Goal: Information Seeking & Learning: Learn about a topic

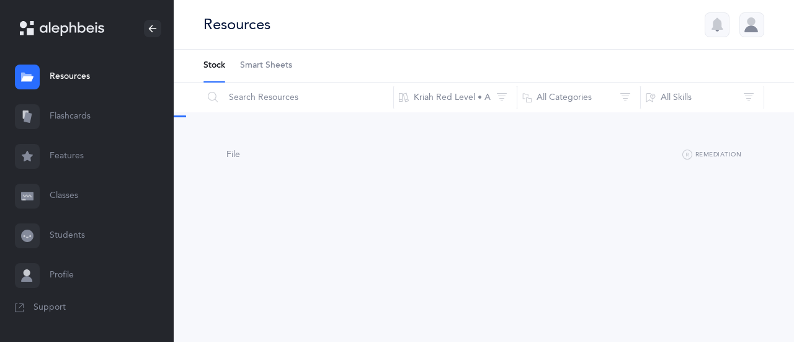
click at [79, 115] on link "Flashcards" at bounding box center [87, 117] width 174 height 40
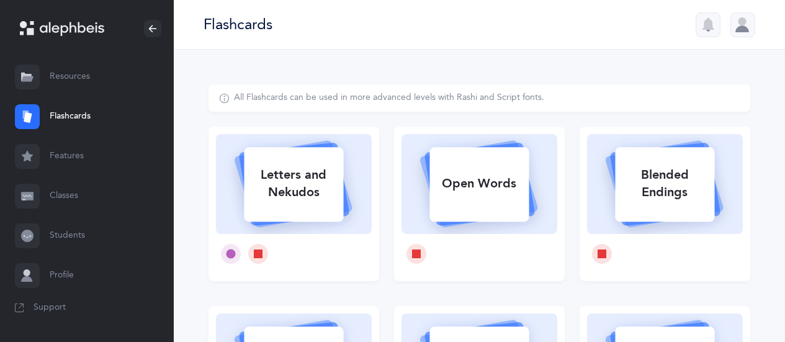
click at [296, 191] on div "Letters and Nekudos" at bounding box center [293, 184] width 99 height 50
select select
select select "single"
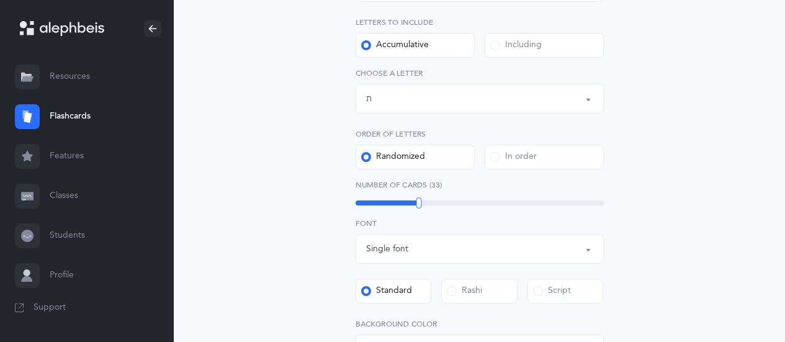
scroll to position [245, 0]
click at [420, 100] on div "Letters up until: ת" at bounding box center [479, 97] width 227 height 21
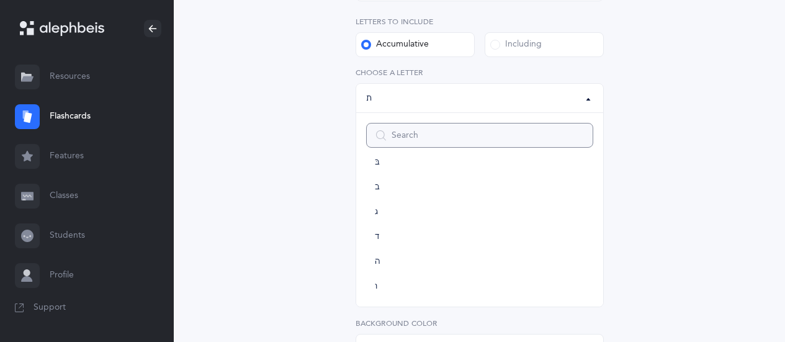
scroll to position [0, 0]
click at [377, 179] on span "א" at bounding box center [378, 179] width 6 height 11
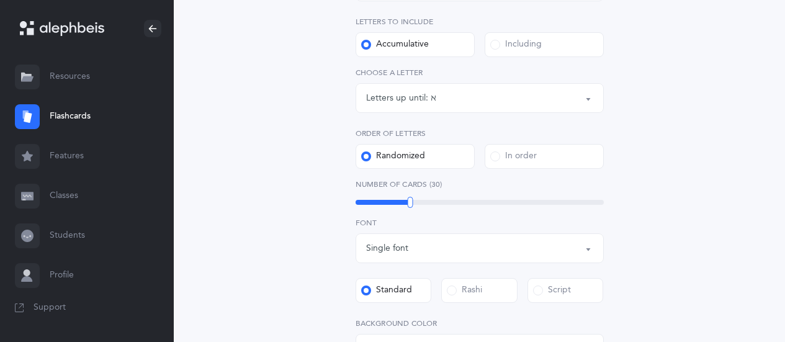
click at [447, 98] on div "Letters up until: א" at bounding box center [479, 97] width 227 height 21
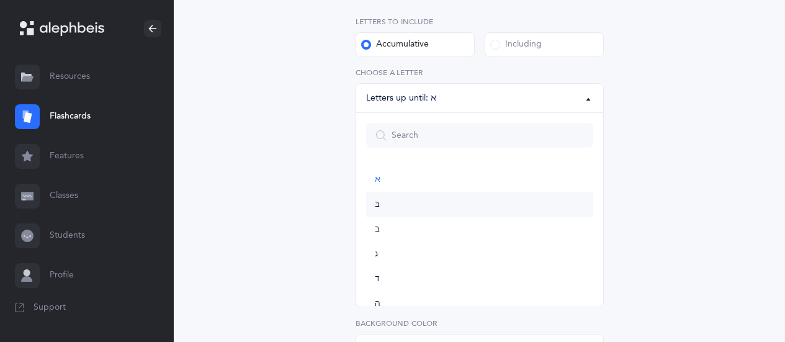
click at [378, 203] on span "בּ" at bounding box center [377, 204] width 5 height 11
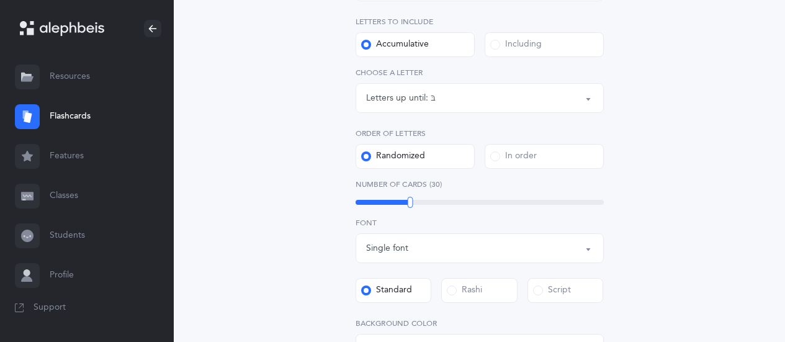
click at [443, 99] on div "Letters up until: בּ" at bounding box center [479, 97] width 227 height 21
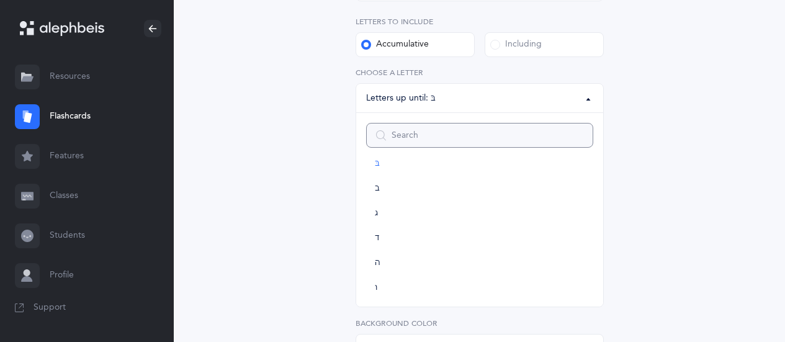
scroll to position [43, 0]
click at [380, 209] on link "ג" at bounding box center [479, 211] width 227 height 25
select select "3"
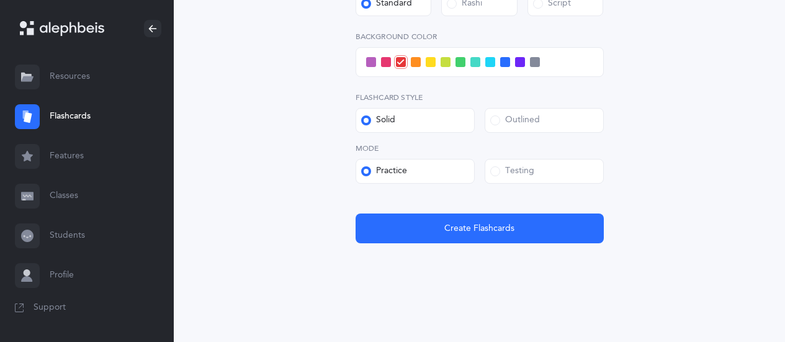
scroll to position [532, 0]
click at [494, 170] on span at bounding box center [495, 171] width 10 height 10
click at [0, 0] on input "Testing" at bounding box center [0, 0] width 0 height 0
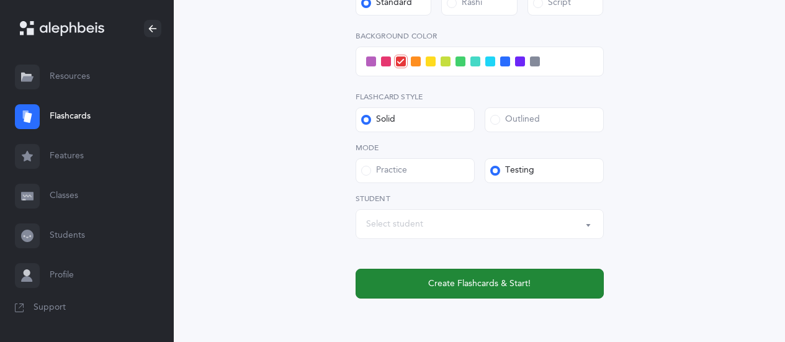
click at [438, 284] on span "Create Flashcards & Start!" at bounding box center [479, 283] width 102 height 13
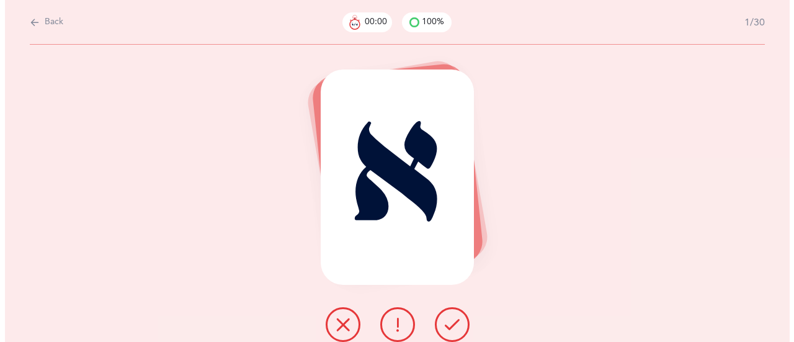
scroll to position [0, 0]
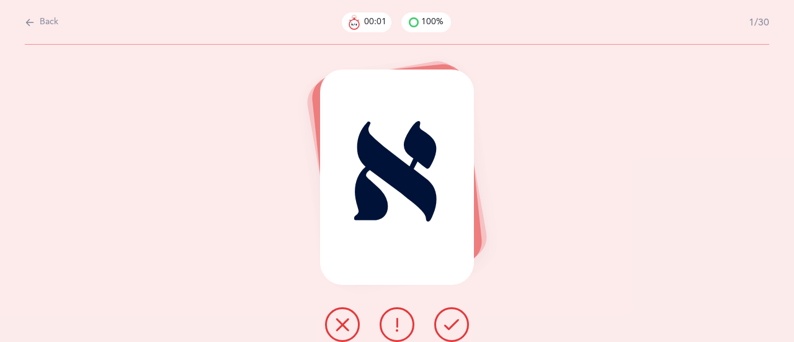
click at [452, 321] on icon at bounding box center [451, 324] width 15 height 15
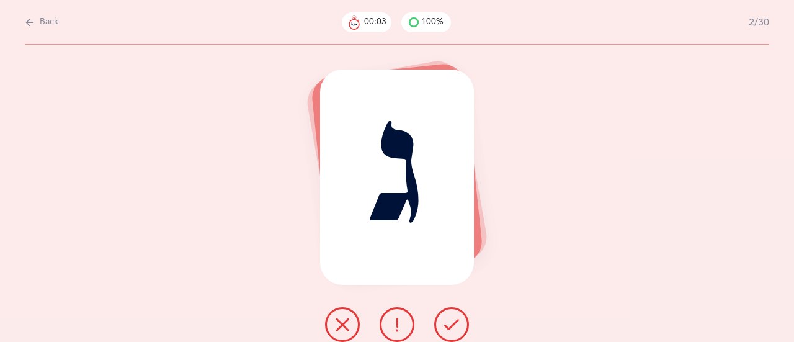
click at [447, 324] on icon at bounding box center [451, 324] width 15 height 15
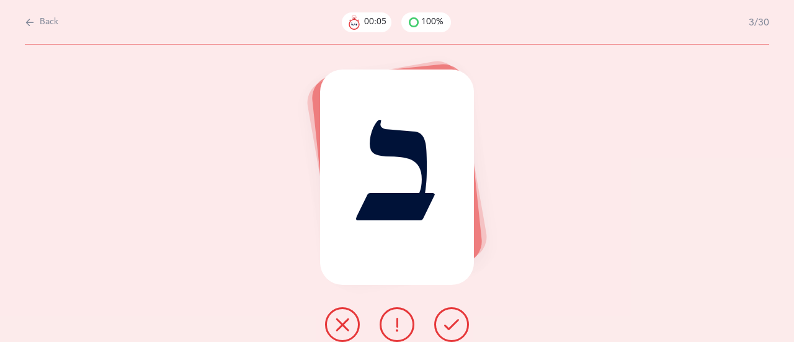
click at [452, 324] on icon at bounding box center [451, 324] width 15 height 15
click at [453, 320] on icon at bounding box center [451, 324] width 15 height 15
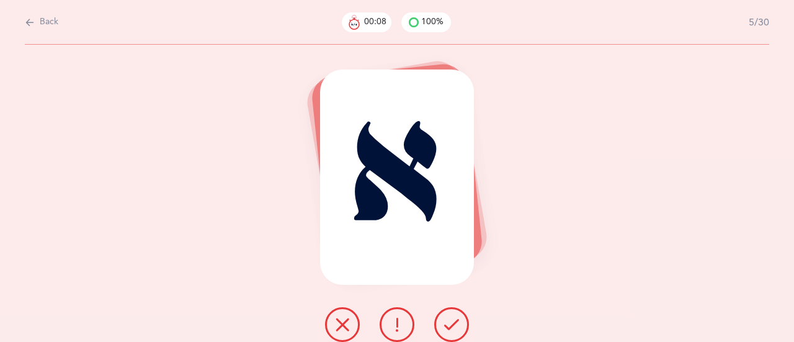
click at [454, 319] on icon at bounding box center [451, 324] width 15 height 15
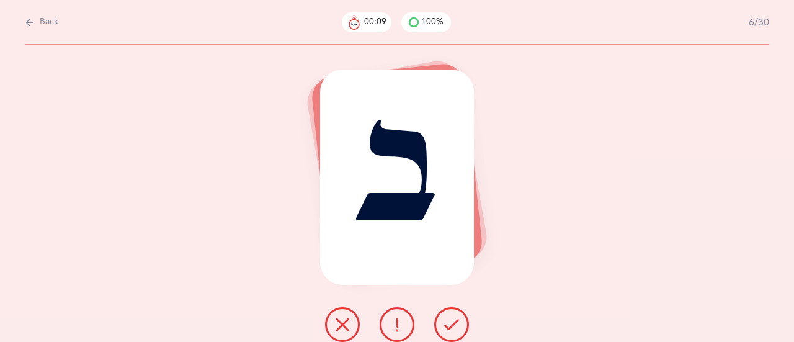
click at [456, 320] on icon at bounding box center [451, 324] width 15 height 15
click at [455, 321] on icon at bounding box center [451, 324] width 15 height 15
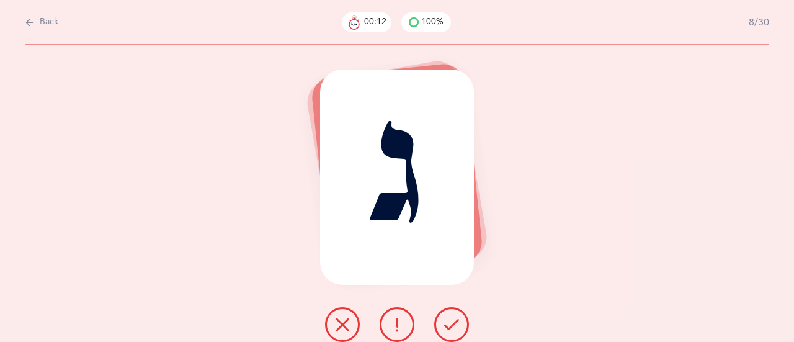
click at [456, 321] on icon at bounding box center [451, 324] width 15 height 15
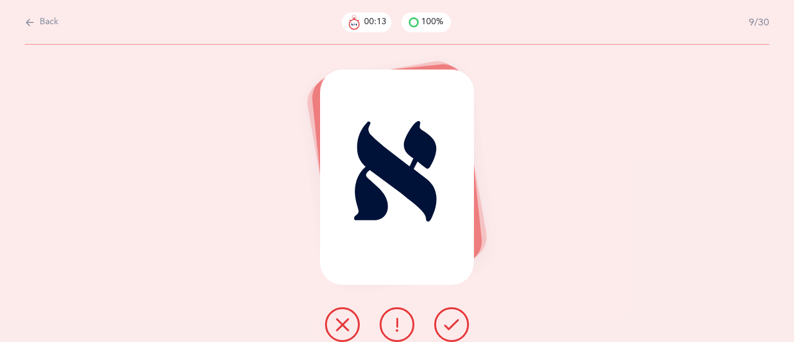
click at [456, 321] on icon at bounding box center [451, 324] width 15 height 15
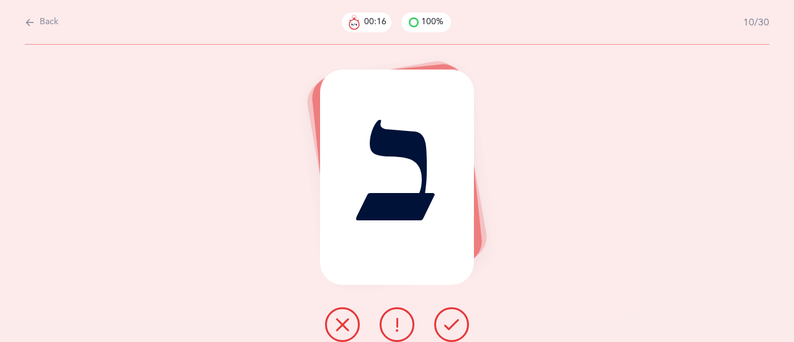
click at [351, 318] on button at bounding box center [342, 324] width 35 height 35
click at [452, 318] on icon at bounding box center [451, 324] width 15 height 15
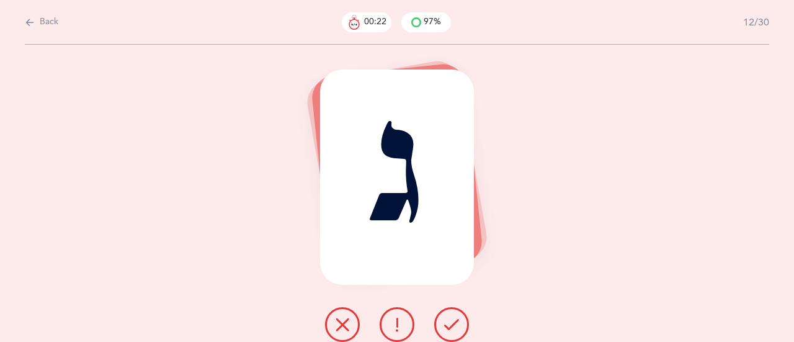
click at [350, 321] on button at bounding box center [342, 324] width 35 height 35
click at [454, 320] on icon at bounding box center [451, 324] width 15 height 15
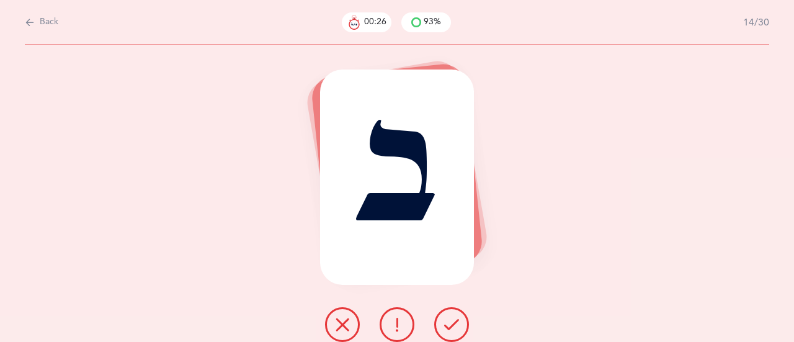
click at [457, 319] on icon at bounding box center [451, 324] width 15 height 15
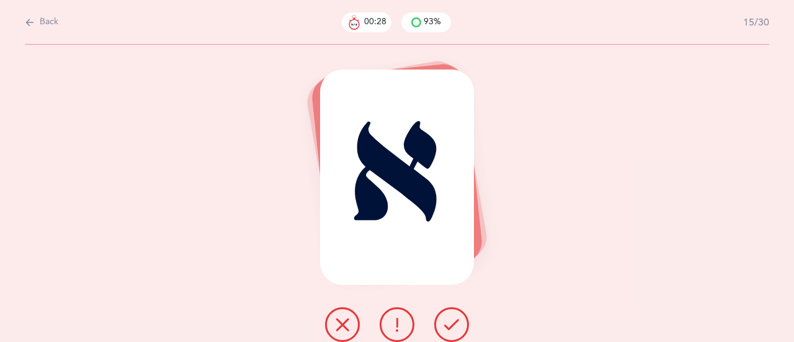
click at [456, 320] on icon at bounding box center [451, 324] width 15 height 15
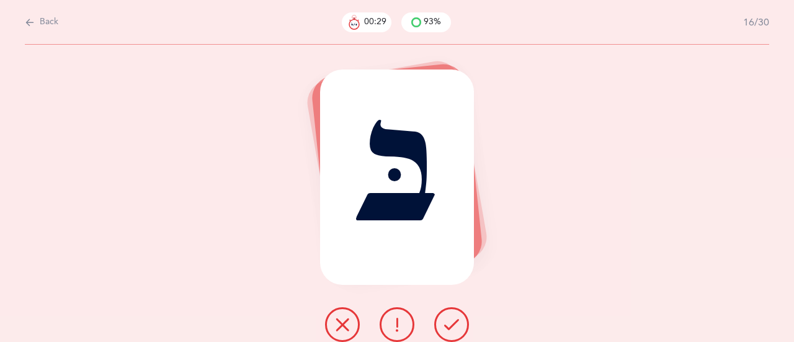
click at [457, 319] on icon at bounding box center [451, 324] width 15 height 15
click at [458, 319] on icon at bounding box center [451, 324] width 15 height 15
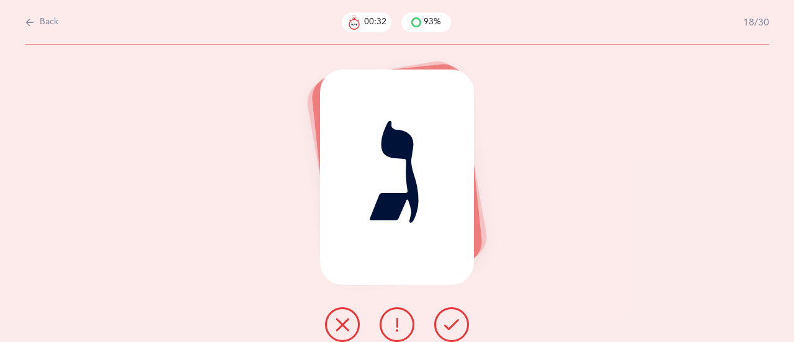
click at [458, 316] on button at bounding box center [451, 324] width 35 height 35
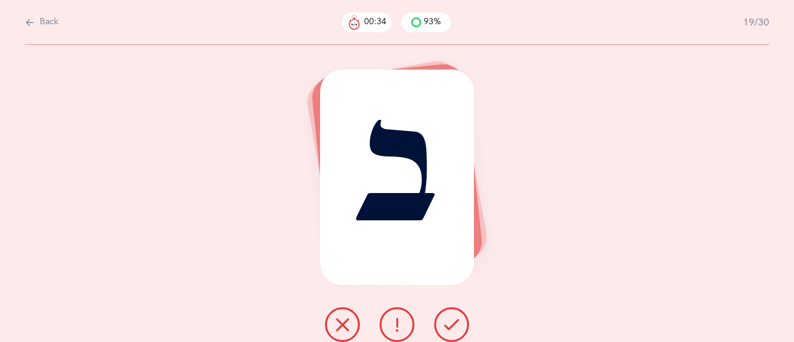
click at [456, 317] on icon at bounding box center [451, 324] width 15 height 15
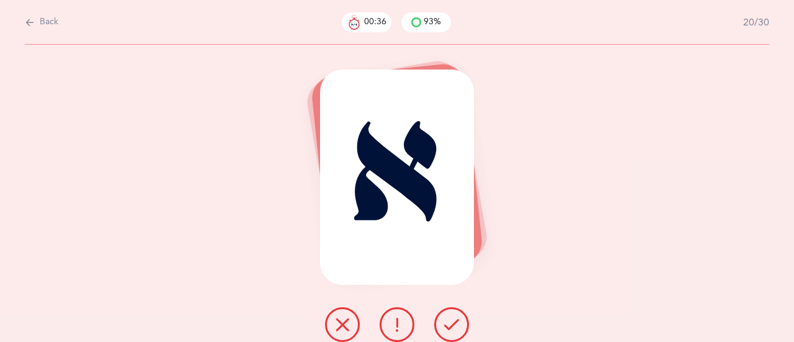
click at [455, 319] on icon at bounding box center [451, 324] width 15 height 15
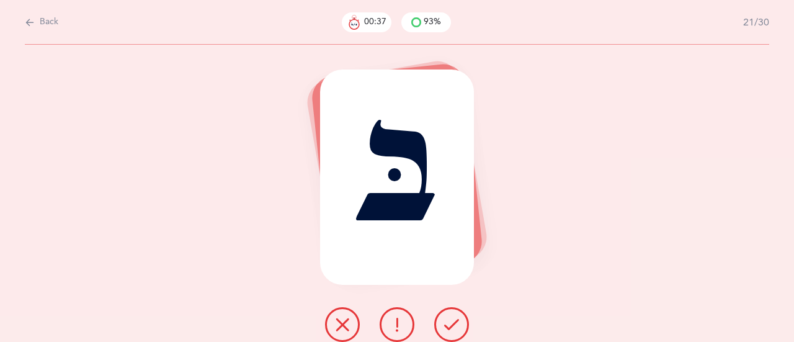
click at [456, 320] on icon at bounding box center [451, 324] width 15 height 15
click at [458, 318] on icon at bounding box center [451, 324] width 15 height 15
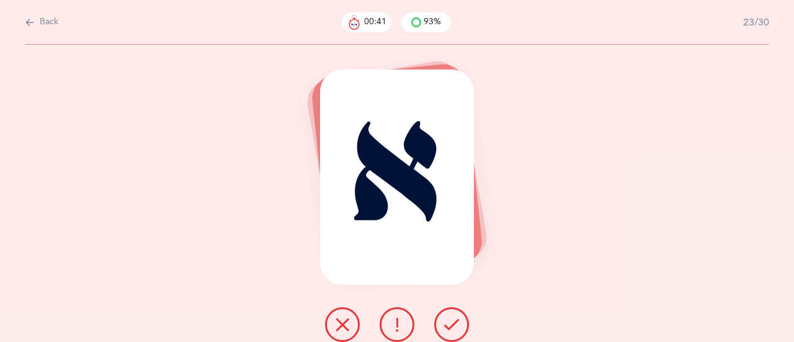
click at [456, 318] on icon at bounding box center [451, 324] width 15 height 15
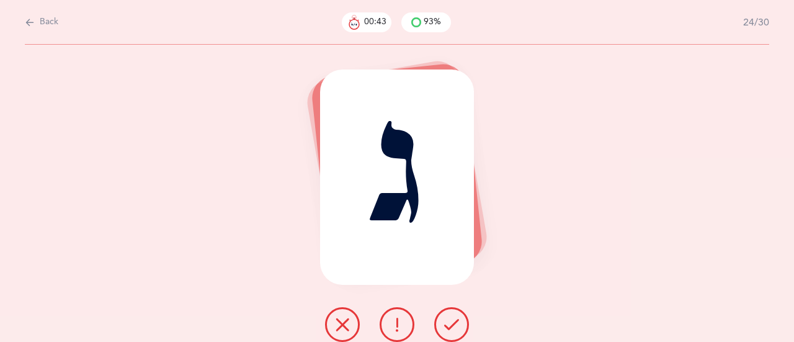
click at [346, 321] on icon at bounding box center [342, 324] width 15 height 15
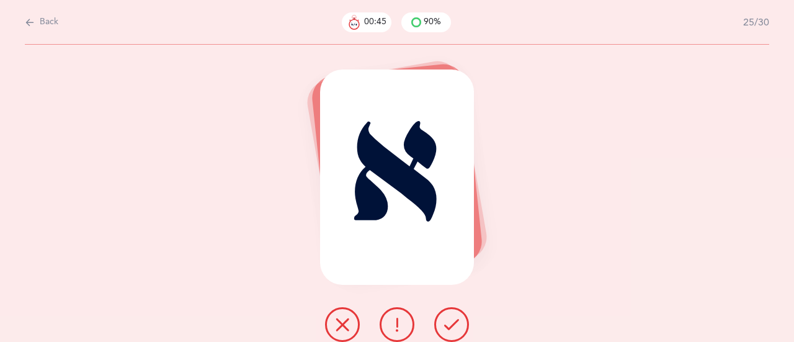
click at [456, 317] on icon at bounding box center [451, 324] width 15 height 15
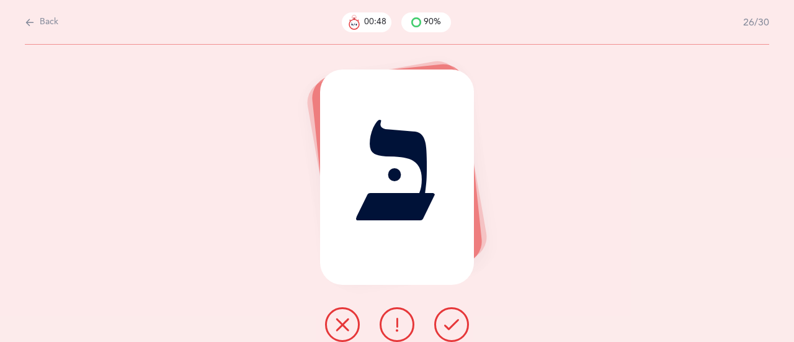
click at [455, 329] on icon at bounding box center [451, 324] width 15 height 15
click at [455, 318] on icon at bounding box center [451, 324] width 15 height 15
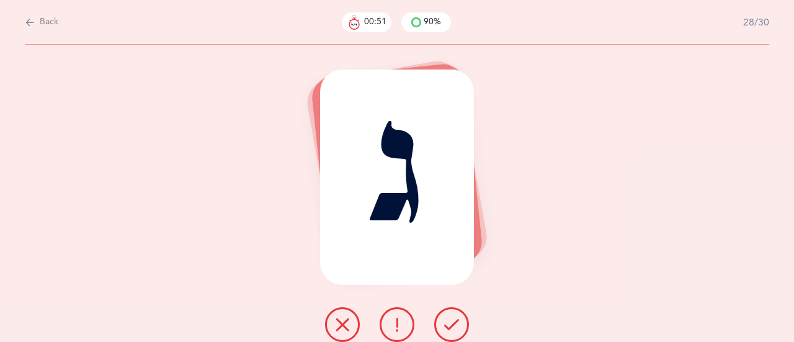
click at [453, 317] on icon at bounding box center [451, 324] width 15 height 15
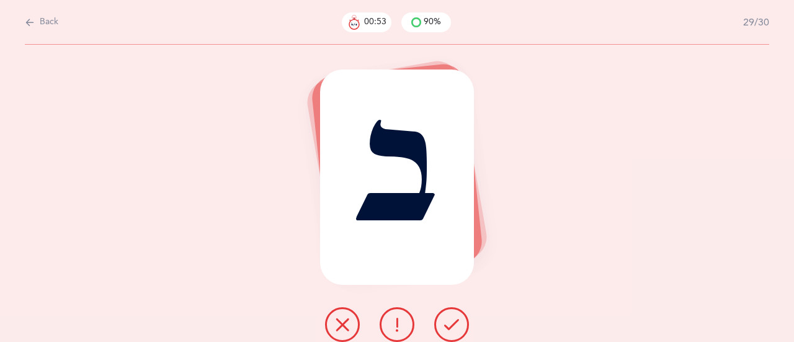
click at [456, 317] on icon at bounding box center [451, 324] width 15 height 15
click at [455, 316] on button at bounding box center [451, 324] width 35 height 35
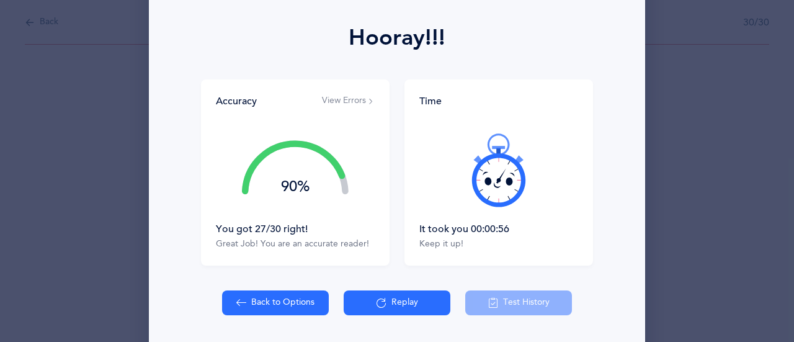
scroll to position [176, 0]
